Goal: Task Accomplishment & Management: Manage account settings

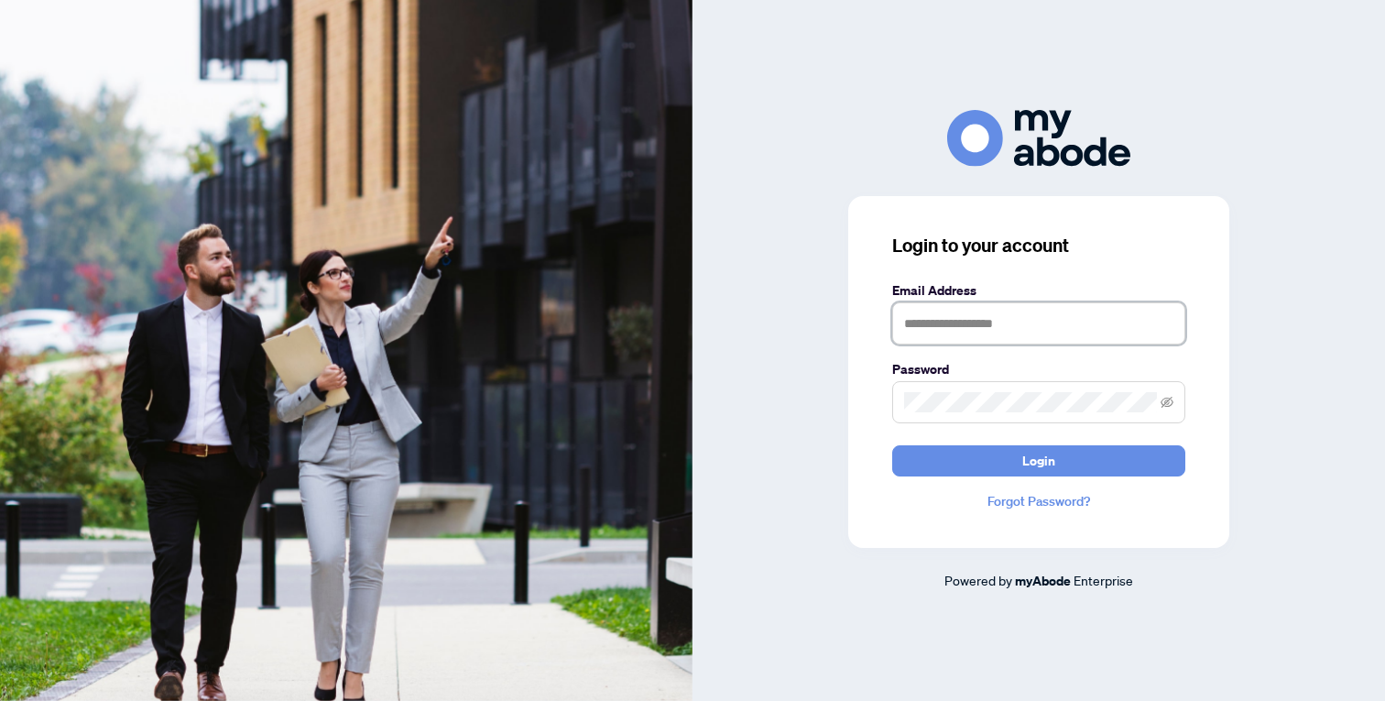
click at [946, 339] on input "text" at bounding box center [1038, 323] width 293 height 42
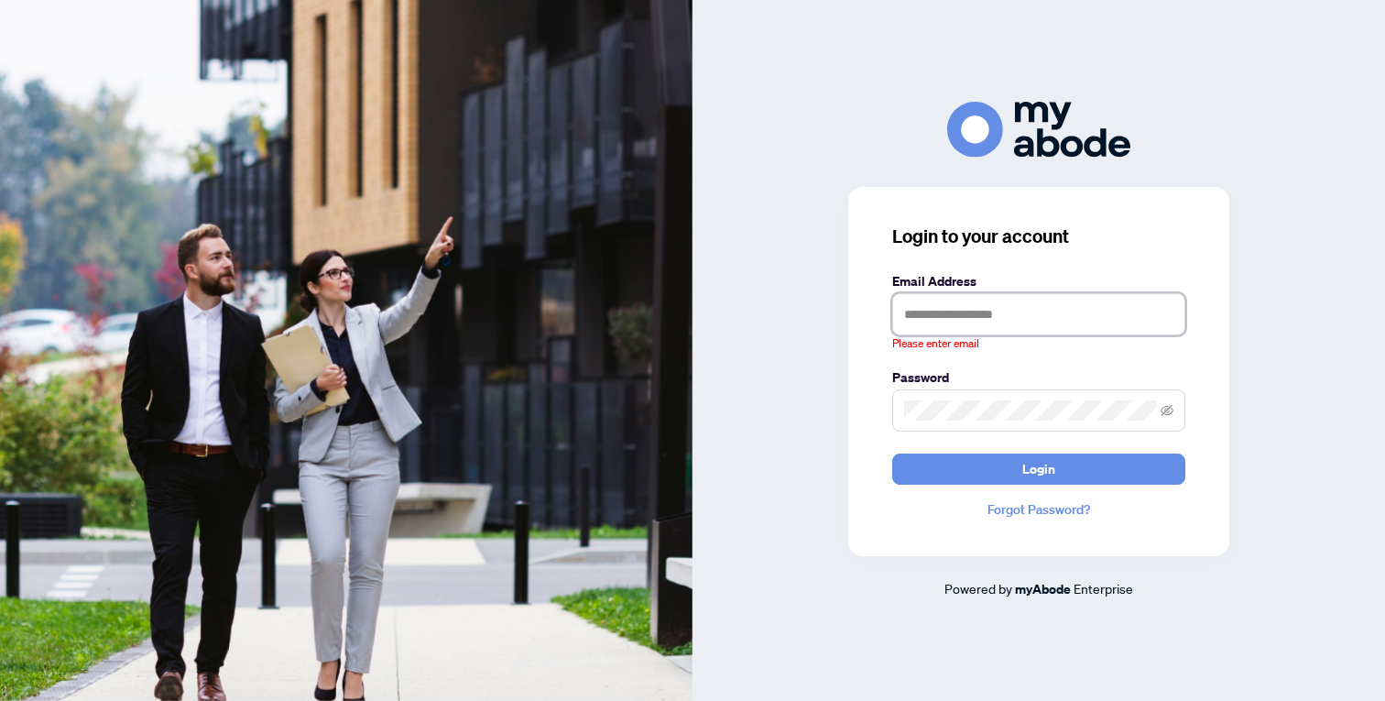
type input "**********"
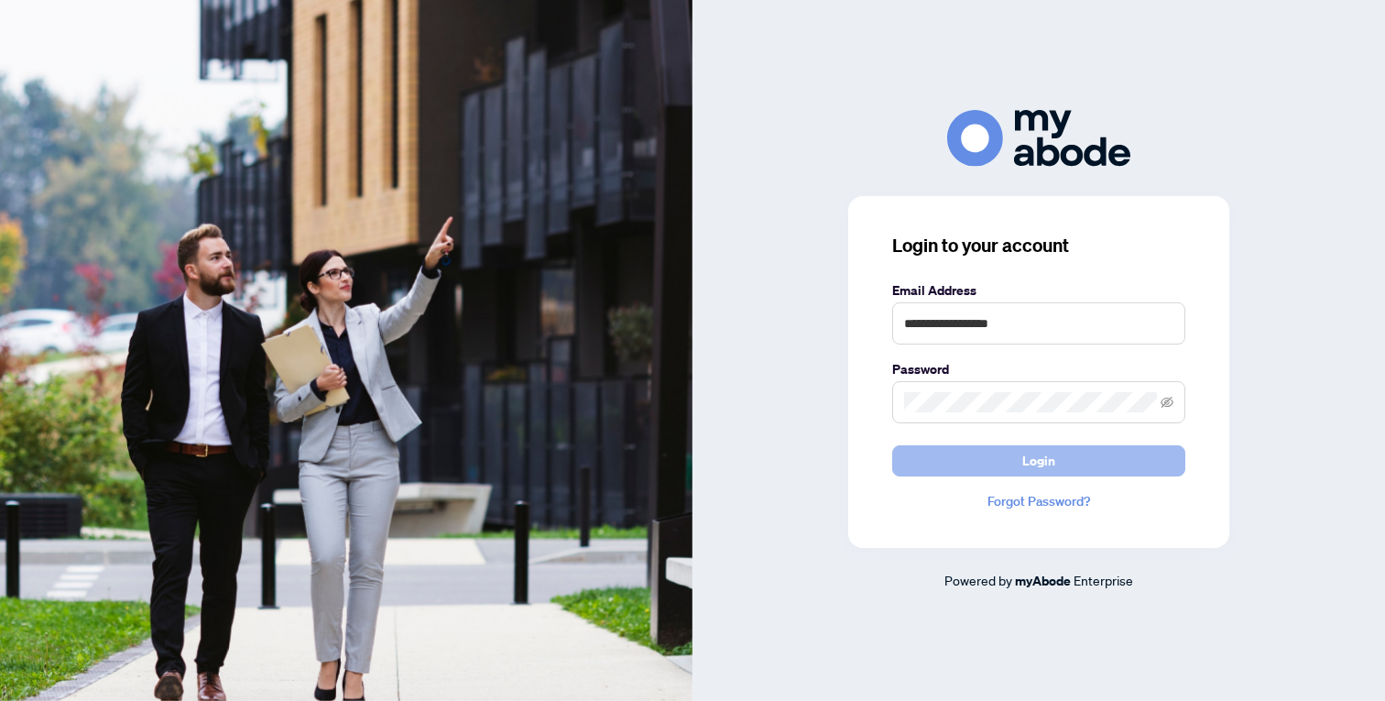
click at [1063, 470] on button "Login" at bounding box center [1038, 460] width 293 height 31
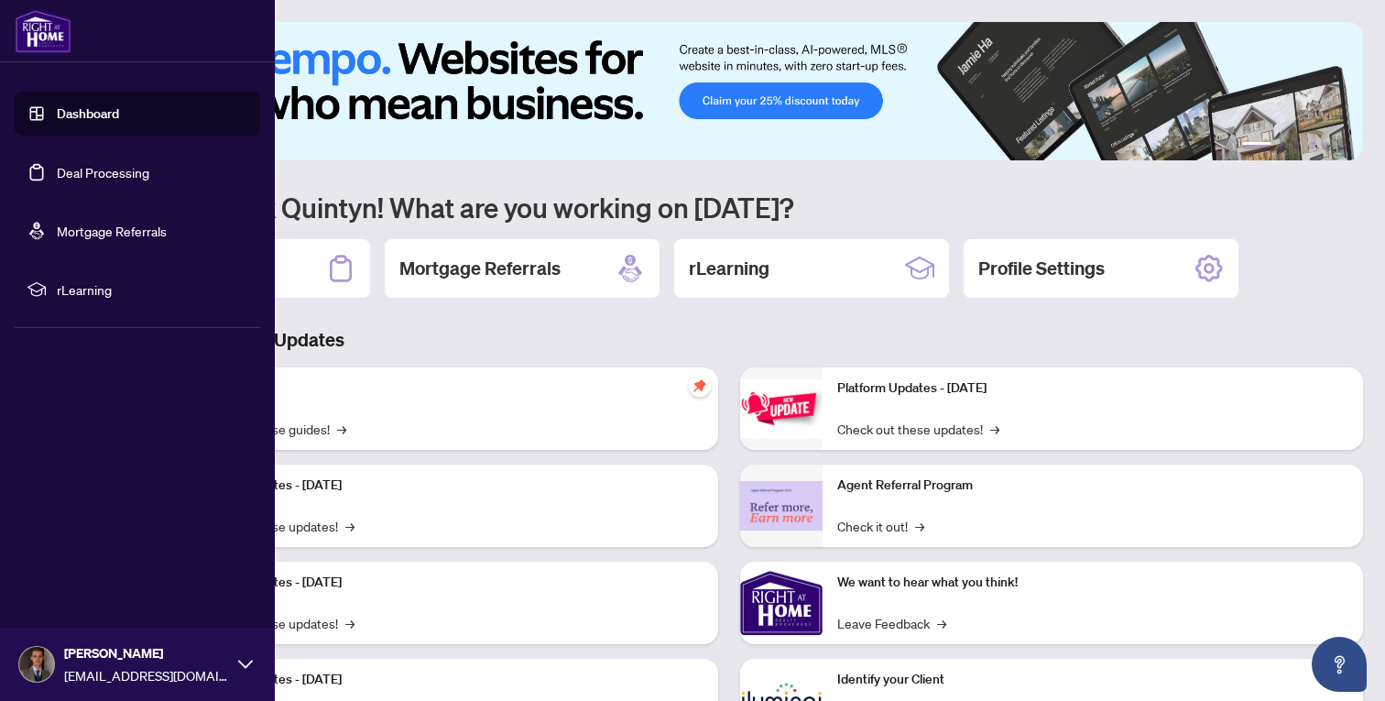
click at [57, 180] on link "Deal Processing" at bounding box center [103, 172] width 93 height 16
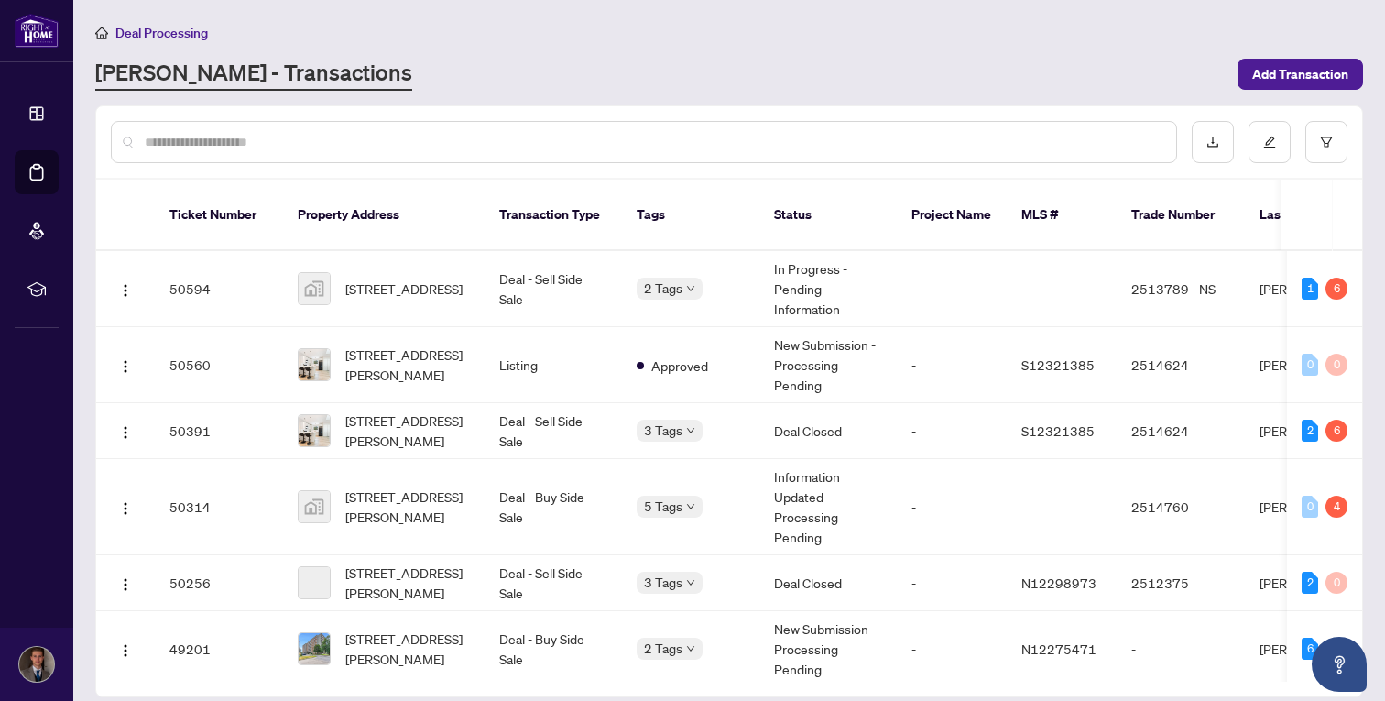
click at [503, 60] on div "RAHR - Transactions" at bounding box center [660, 74] width 1131 height 33
click at [463, 278] on span "18 Campus Trail, Huntsville, ON, Canada" at bounding box center [403, 288] width 117 height 20
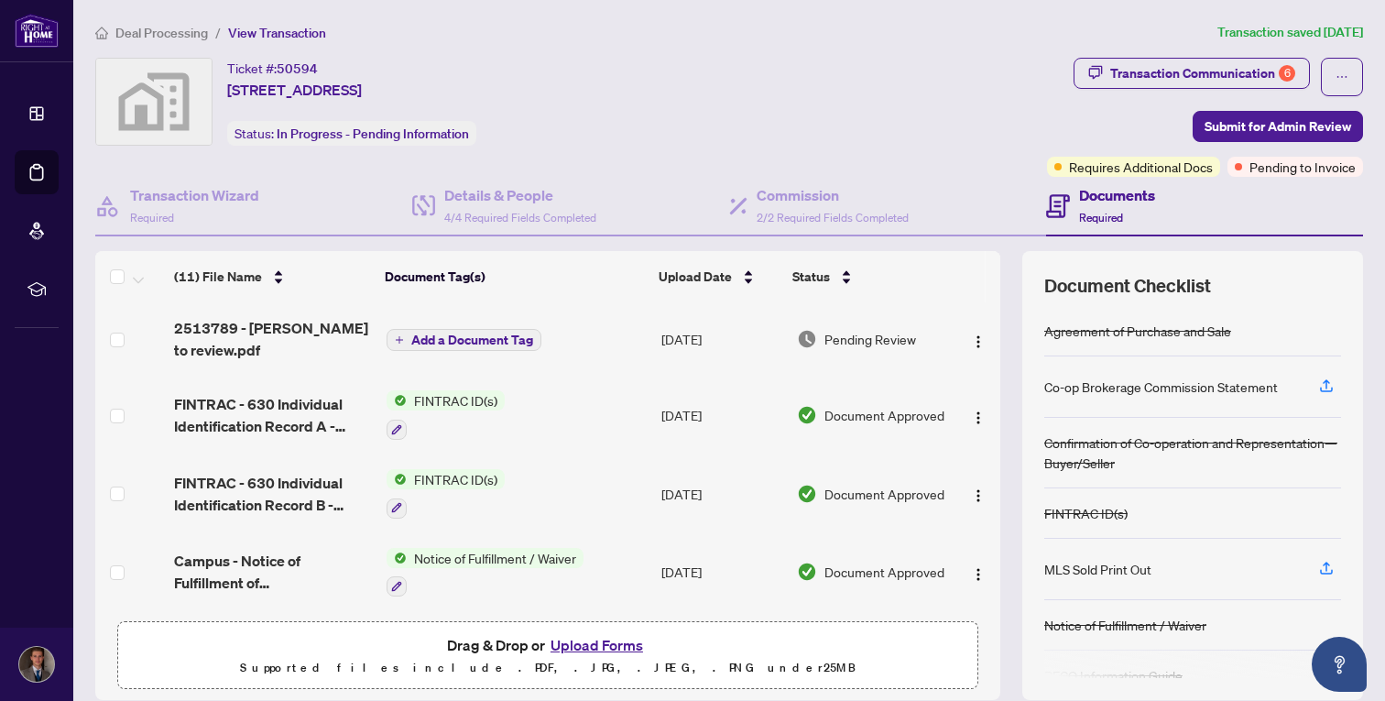
click at [603, 651] on button "Upload Forms" at bounding box center [597, 645] width 104 height 24
